Goal: Find specific page/section: Find specific page/section

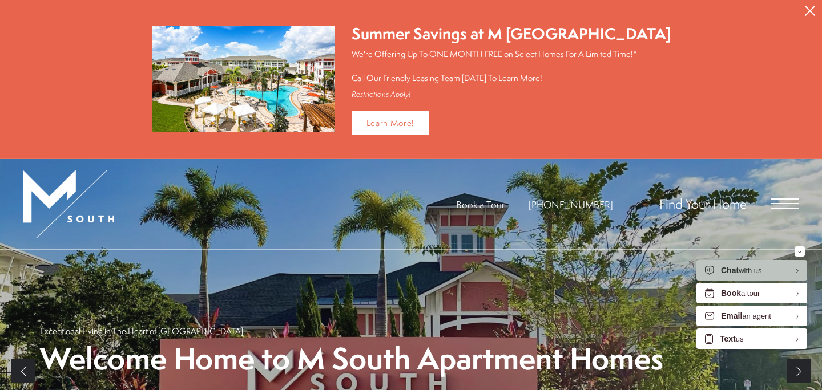
click at [782, 205] on span "Open Menu" at bounding box center [785, 204] width 29 height 10
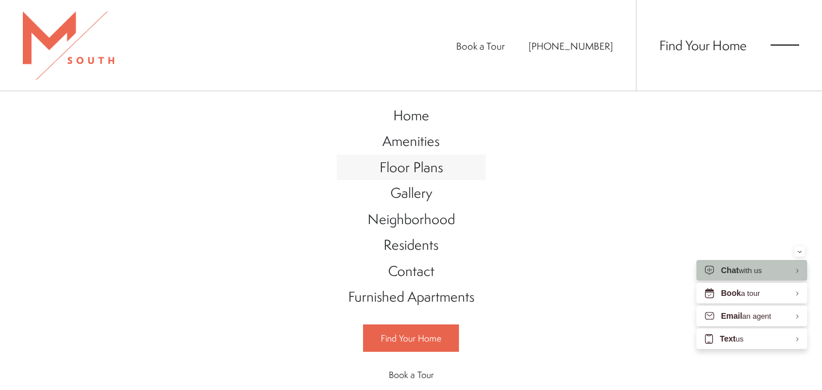
click at [434, 165] on span "Floor Plans" at bounding box center [411, 167] width 63 height 19
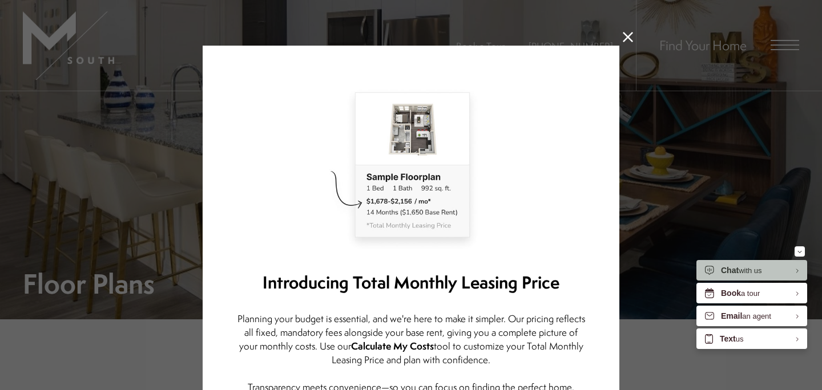
click at [626, 37] on icon at bounding box center [628, 37] width 10 height 10
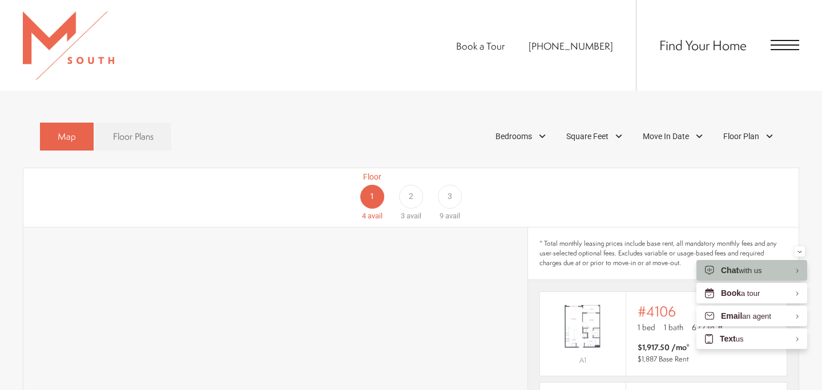
scroll to position [607, 0]
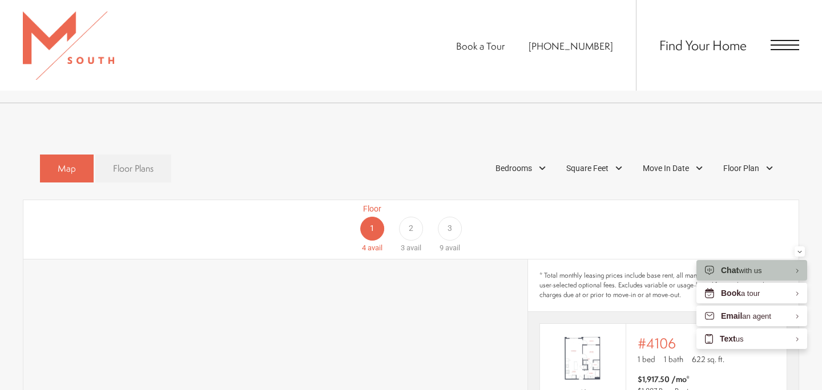
click at [142, 164] on link "Floor Plans" at bounding box center [133, 169] width 76 height 28
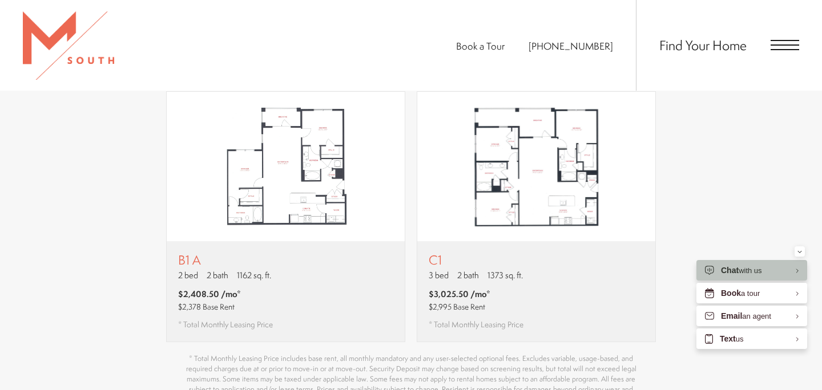
scroll to position [1242, 0]
